Goal: Information Seeking & Learning: Learn about a topic

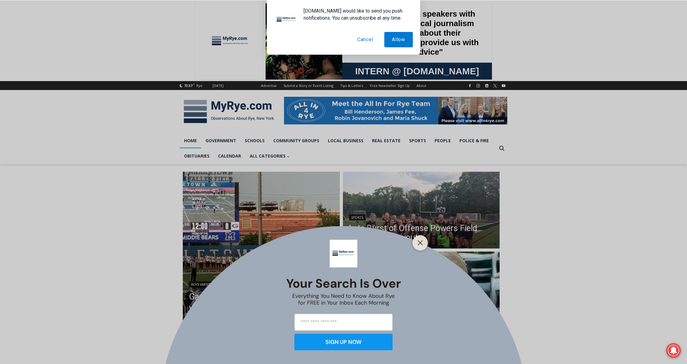
click at [358, 42] on button "Cancel" at bounding box center [365, 39] width 31 height 15
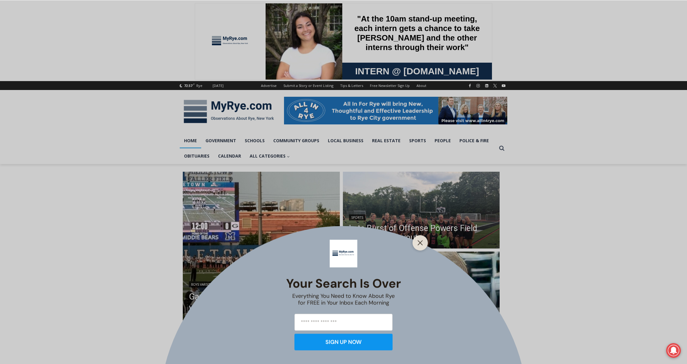
click at [276, 197] on div "Your Search is Over Everything You Need to Know About Rye for FREE in Your Inbo…" at bounding box center [343, 182] width 687 height 364
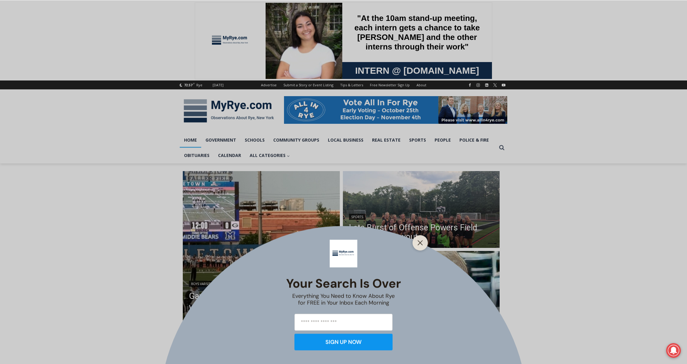
scroll to position [3, 0]
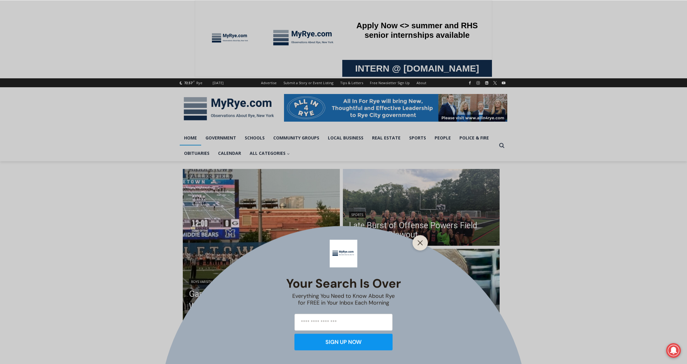
click at [195, 213] on div "Your Search is Over Everything You Need to Know About Rye for FREE in Your Inbo…" at bounding box center [343, 182] width 687 height 364
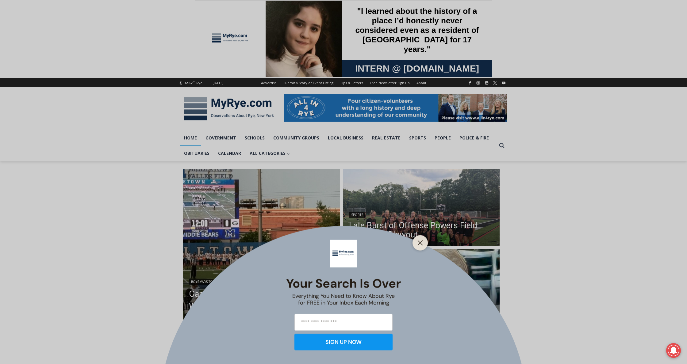
click at [325, 319] on input "email" at bounding box center [344, 321] width 98 height 17
type input "**********"
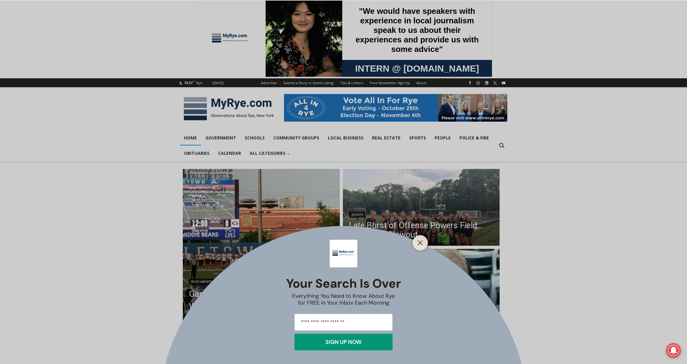
click at [351, 342] on div "SIGN UP NOW" at bounding box center [344, 342] width 36 height 6
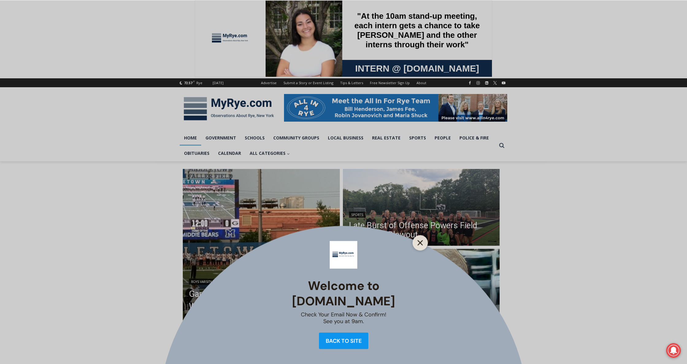
click at [423, 239] on button "Close" at bounding box center [420, 242] width 9 height 9
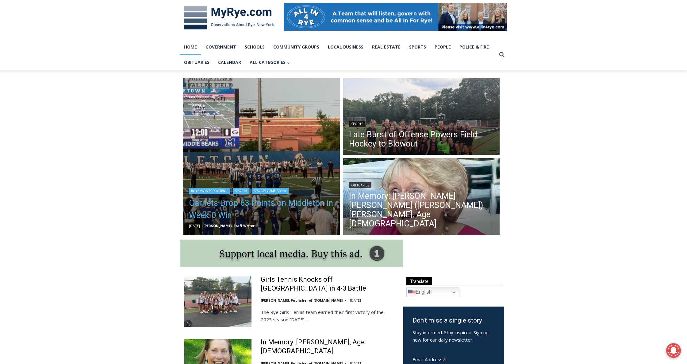
scroll to position [94, 0]
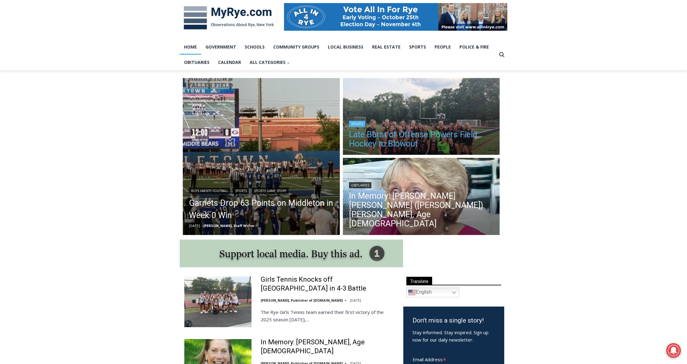
click at [411, 148] on link "Late Burst of Offense Powers Field Hockey to Blowout" at bounding box center [421, 139] width 145 height 18
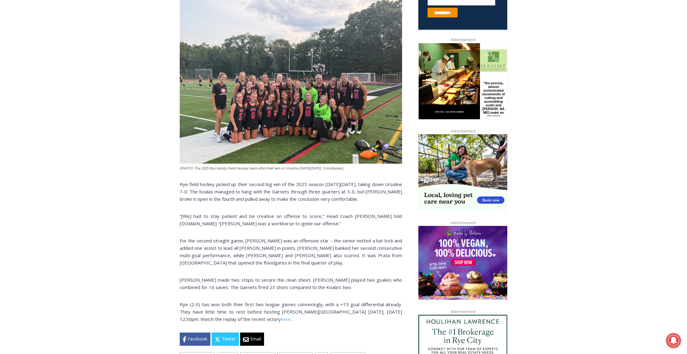
scroll to position [274, 0]
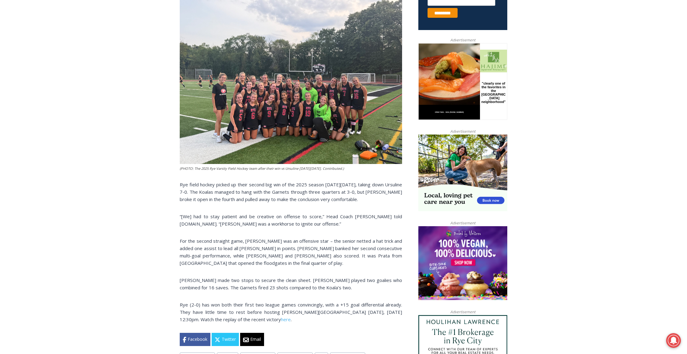
click at [254, 164] on img at bounding box center [291, 80] width 222 height 167
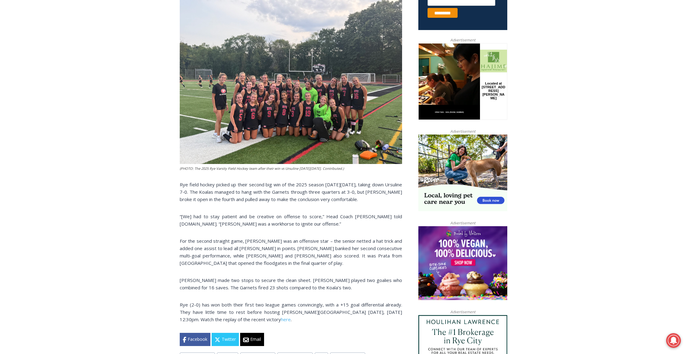
click at [254, 164] on img at bounding box center [291, 80] width 222 height 167
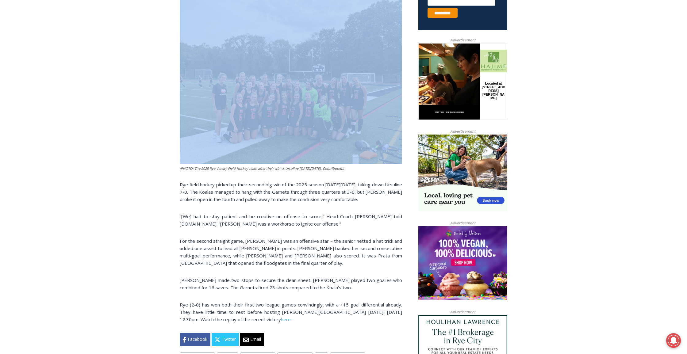
click at [254, 164] on img at bounding box center [291, 80] width 222 height 167
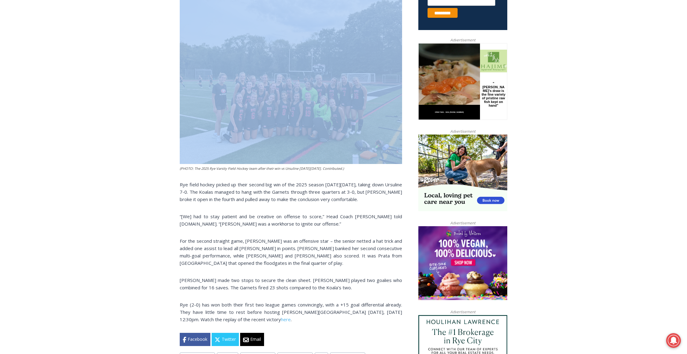
click at [254, 164] on img at bounding box center [291, 80] width 222 height 167
click at [292, 162] on img at bounding box center [291, 80] width 222 height 167
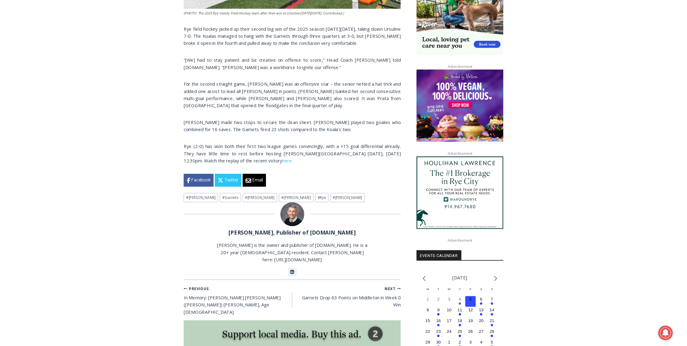
scroll to position [429, 0]
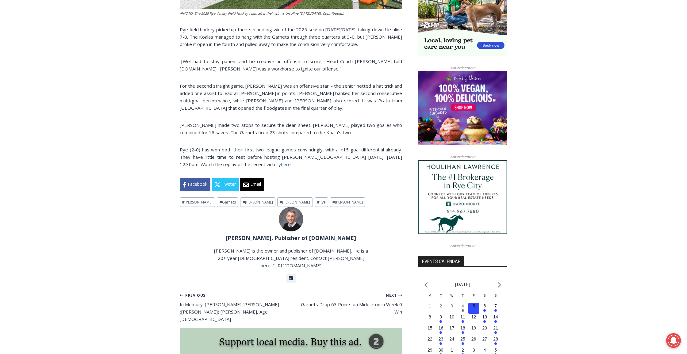
click at [291, 168] on link "here" at bounding box center [286, 164] width 10 height 6
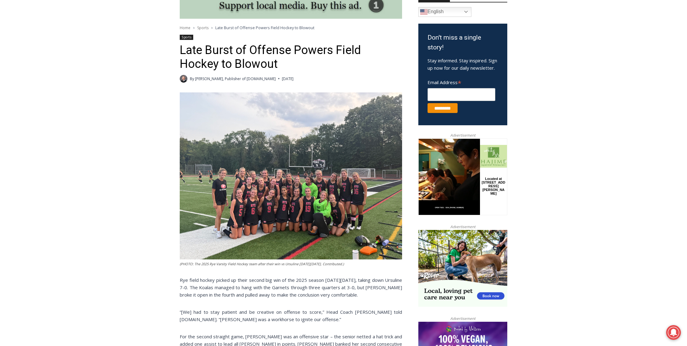
scroll to position [179, 0]
